Goal: Transaction & Acquisition: Subscribe to service/newsletter

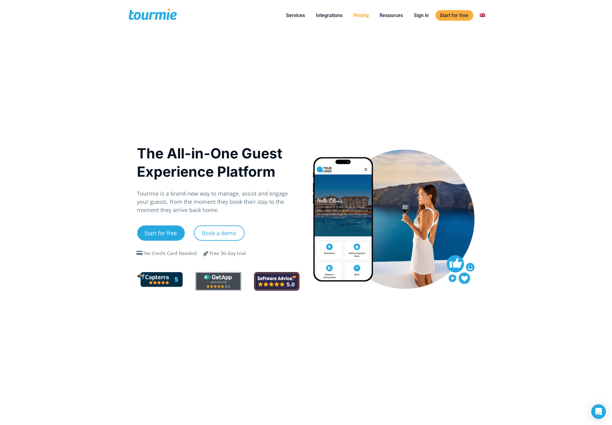
click at [367, 15] on link "Pricing" at bounding box center [361, 16] width 24 height 8
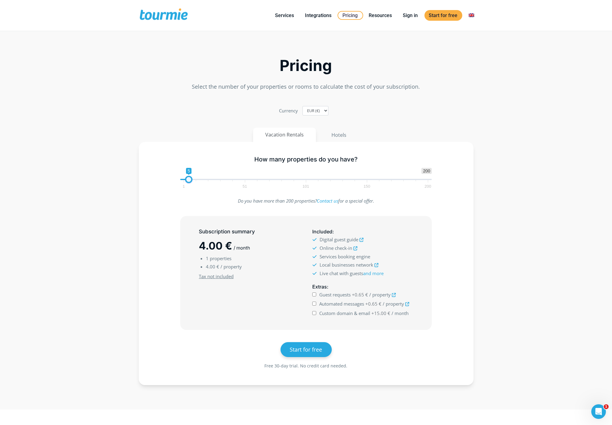
type input "6"
drag, startPoint x: 184, startPoint y: 182, endPoint x: 190, endPoint y: 182, distance: 6.4
click at [190, 182] on span at bounding box center [189, 179] width 7 height 7
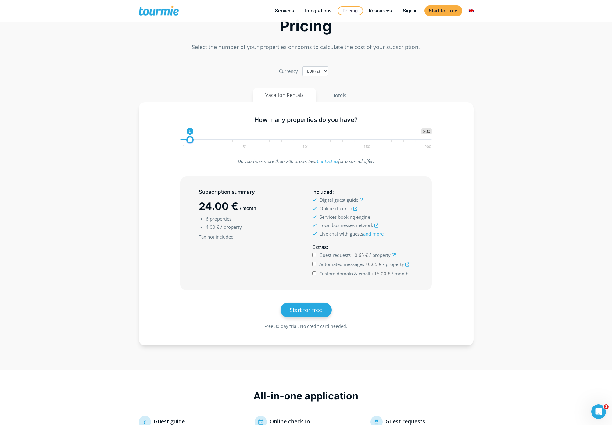
scroll to position [13, 0]
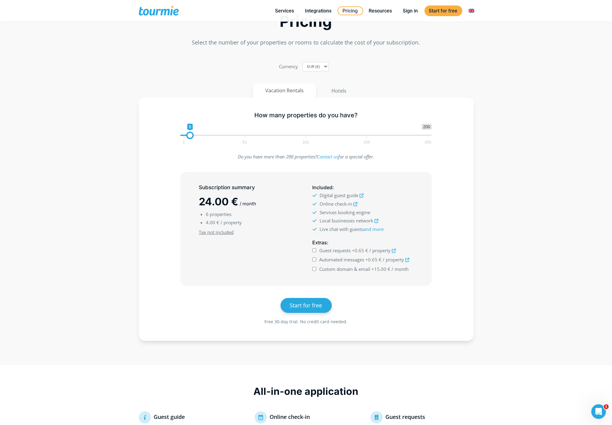
click at [314, 261] on input "Automated messages +0.65 € / property" at bounding box center [314, 260] width 4 height 4
checkbox input "true"
click at [314, 269] on input "Custom domain & email +15.00 € / month" at bounding box center [314, 269] width 4 height 4
checkbox input "true"
click at [314, 252] on input "Guest requests +0.65 € / property" at bounding box center [314, 250] width 4 height 4
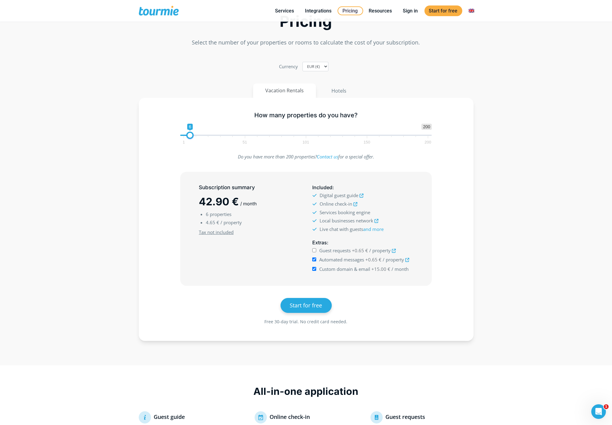
checkbox input "true"
drag, startPoint x: 202, startPoint y: 205, endPoint x: 230, endPoint y: 208, distance: 28.8
click at [230, 208] on span "46.80 €" at bounding box center [219, 201] width 40 height 12
click at [253, 191] on h5 "Subscription summary" at bounding box center [249, 188] width 101 height 8
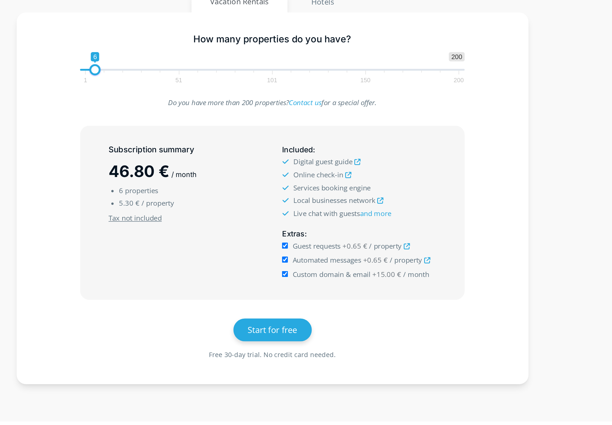
scroll to position [39, 0]
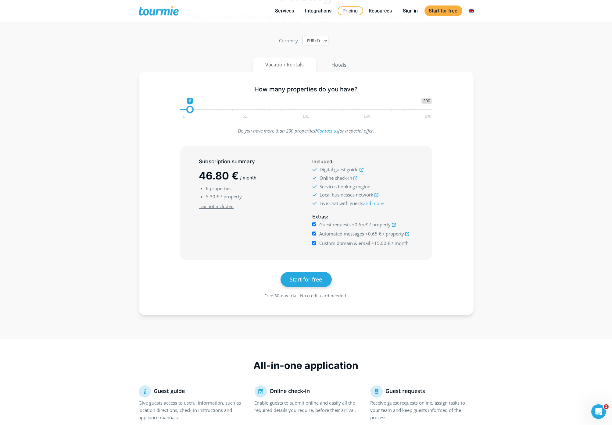
click at [115, 72] on section "Pricing Select the number of your properties or rooms to calculate the cost of …" at bounding box center [306, 147] width 612 height 365
